Goal: Transaction & Acquisition: Purchase product/service

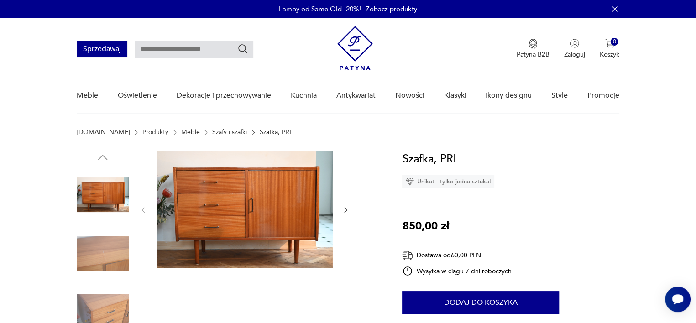
click at [109, 51] on button "Sprzedawaj" at bounding box center [102, 49] width 51 height 17
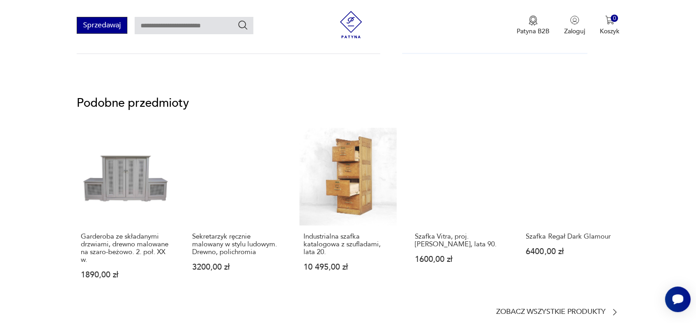
scroll to position [730, 0]
